Goal: Obtain resource: Download file/media

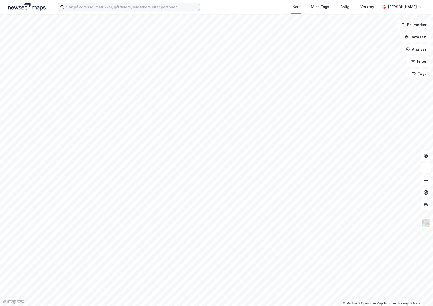
click at [76, 7] on input at bounding box center [132, 7] width 136 height 8
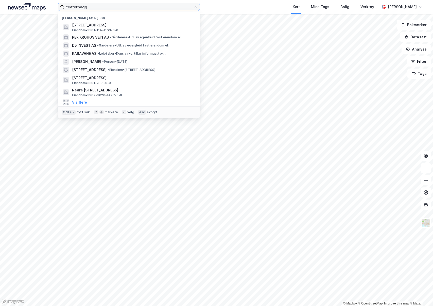
type input "teaterbygg"
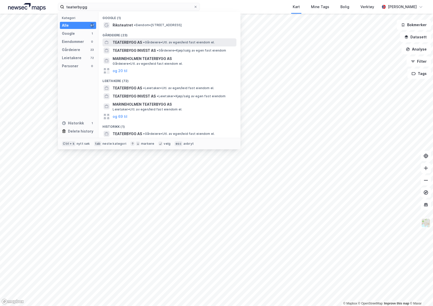
click at [146, 45] on div "TEATERBYGG AS • Gårdeiere • Utl. av egen/leid fast eiendom el." at bounding box center [174, 42] width 123 height 6
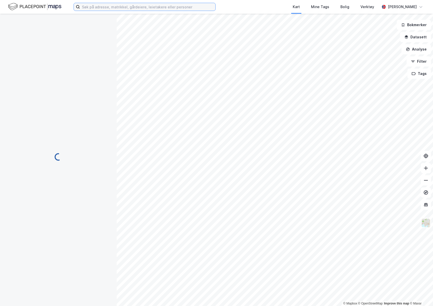
click at [124, 7] on input at bounding box center [148, 7] width 136 height 8
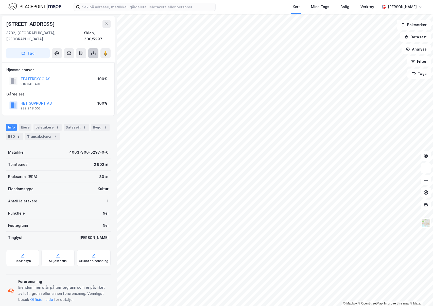
click at [94, 53] on icon at bounding box center [93, 54] width 4 height 2
click at [81, 61] on div "Last ned grunnbok" at bounding box center [68, 63] width 29 height 4
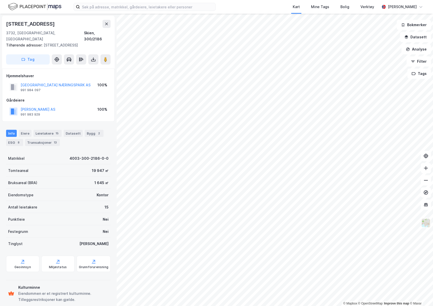
click at [88, 54] on div "Tag" at bounding box center [58, 59] width 105 height 10
click at [90, 54] on button at bounding box center [93, 59] width 10 height 10
click at [85, 66] on div "Last ned grunnbok" at bounding box center [71, 70] width 54 height 8
